Goal: Find contact information: Find contact information

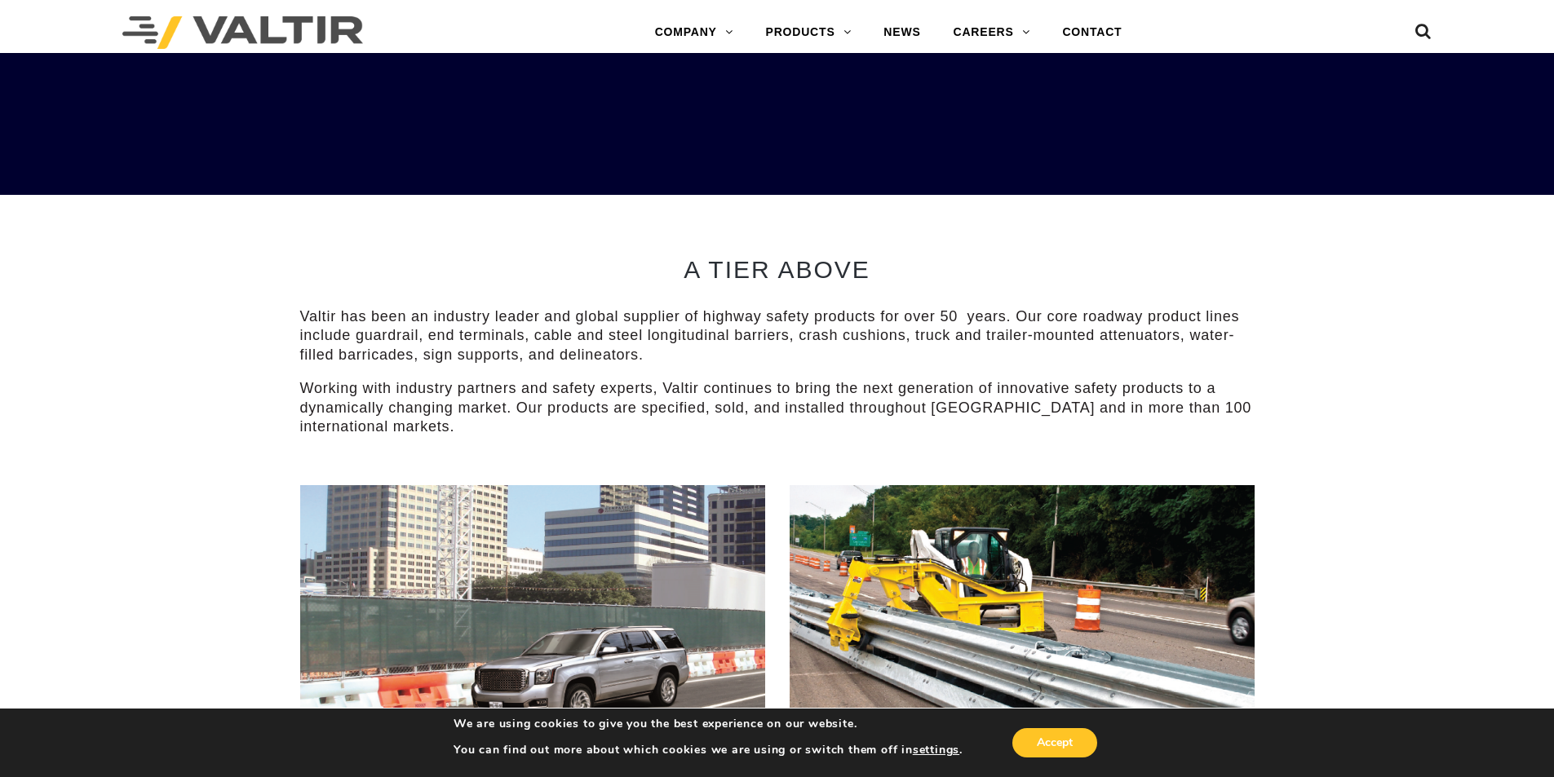
scroll to position [3427, 0]
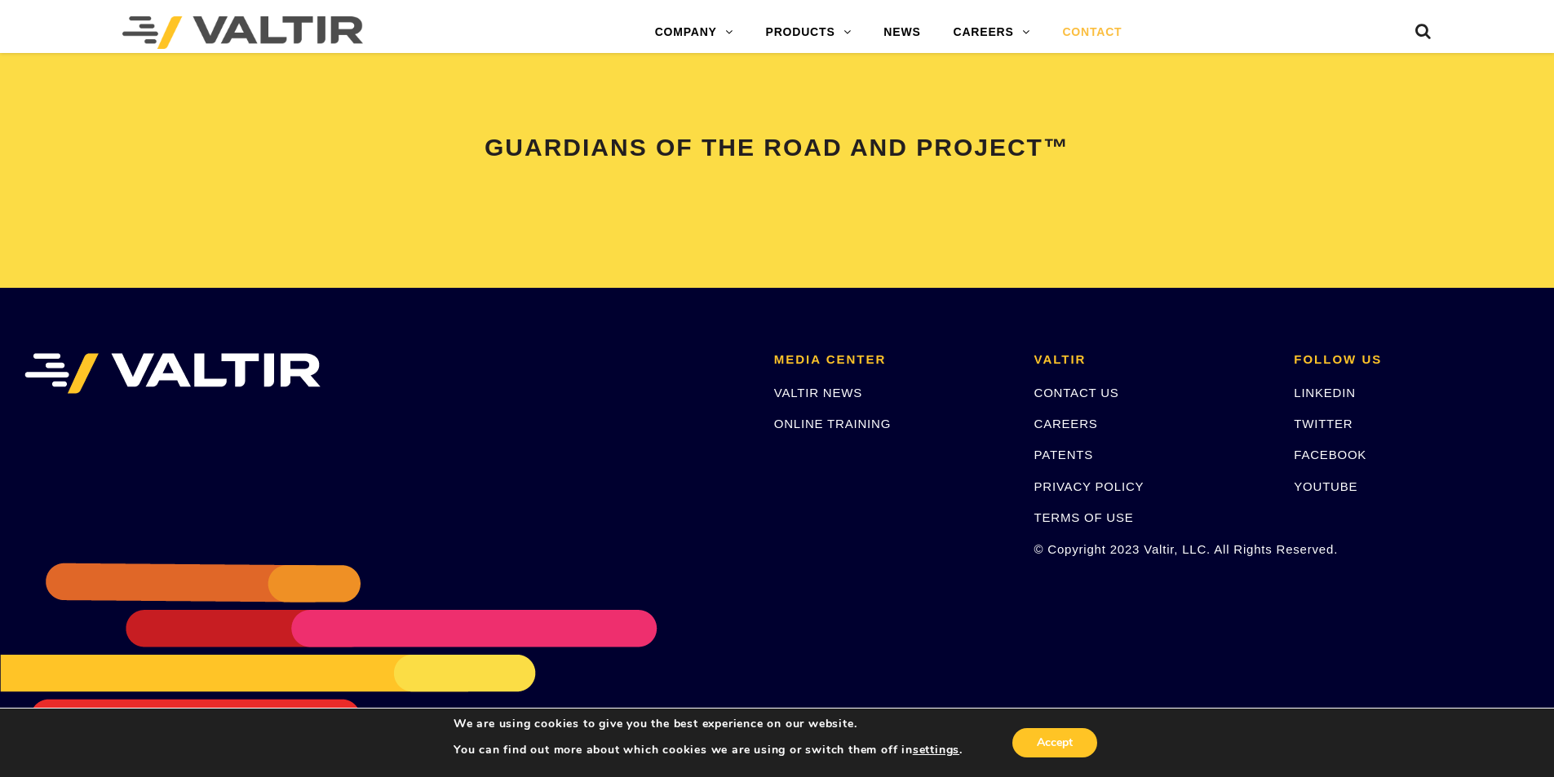
drag, startPoint x: 1098, startPoint y: 32, endPoint x: 1052, endPoint y: 47, distance: 49.0
click at [1097, 31] on link "CONTACT" at bounding box center [1092, 32] width 92 height 33
click at [1074, 27] on link "CONTACT" at bounding box center [1092, 32] width 92 height 33
